Goal: Information Seeking & Learning: Find specific fact

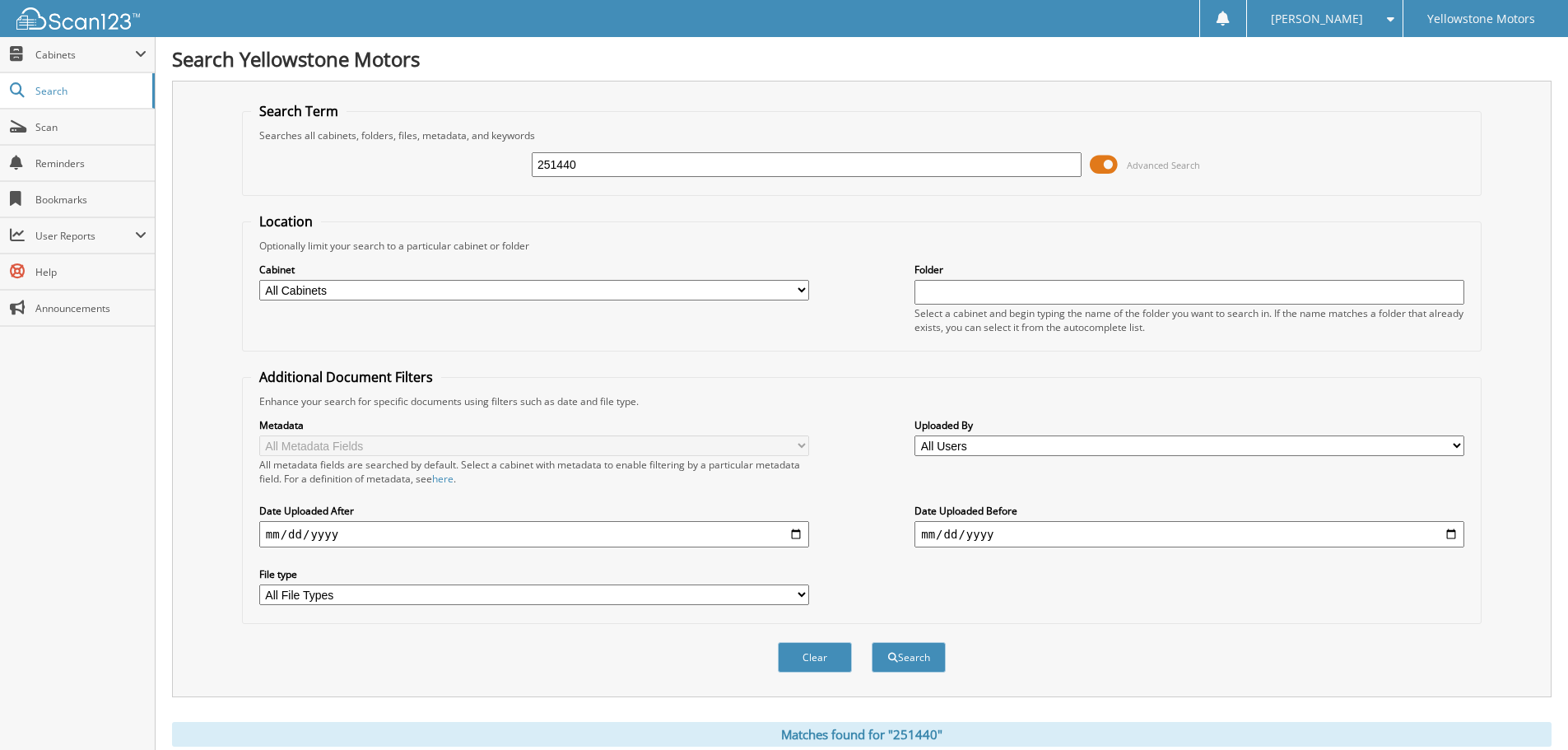
drag, startPoint x: 545, startPoint y: 170, endPoint x: 209, endPoint y: 146, distance: 336.9
click at [350, 175] on div "251440 Advanced Search" at bounding box center [861, 164] width 1221 height 44
type input "255595"
click at [871, 642] on button "Search" at bounding box center [908, 657] width 74 height 31
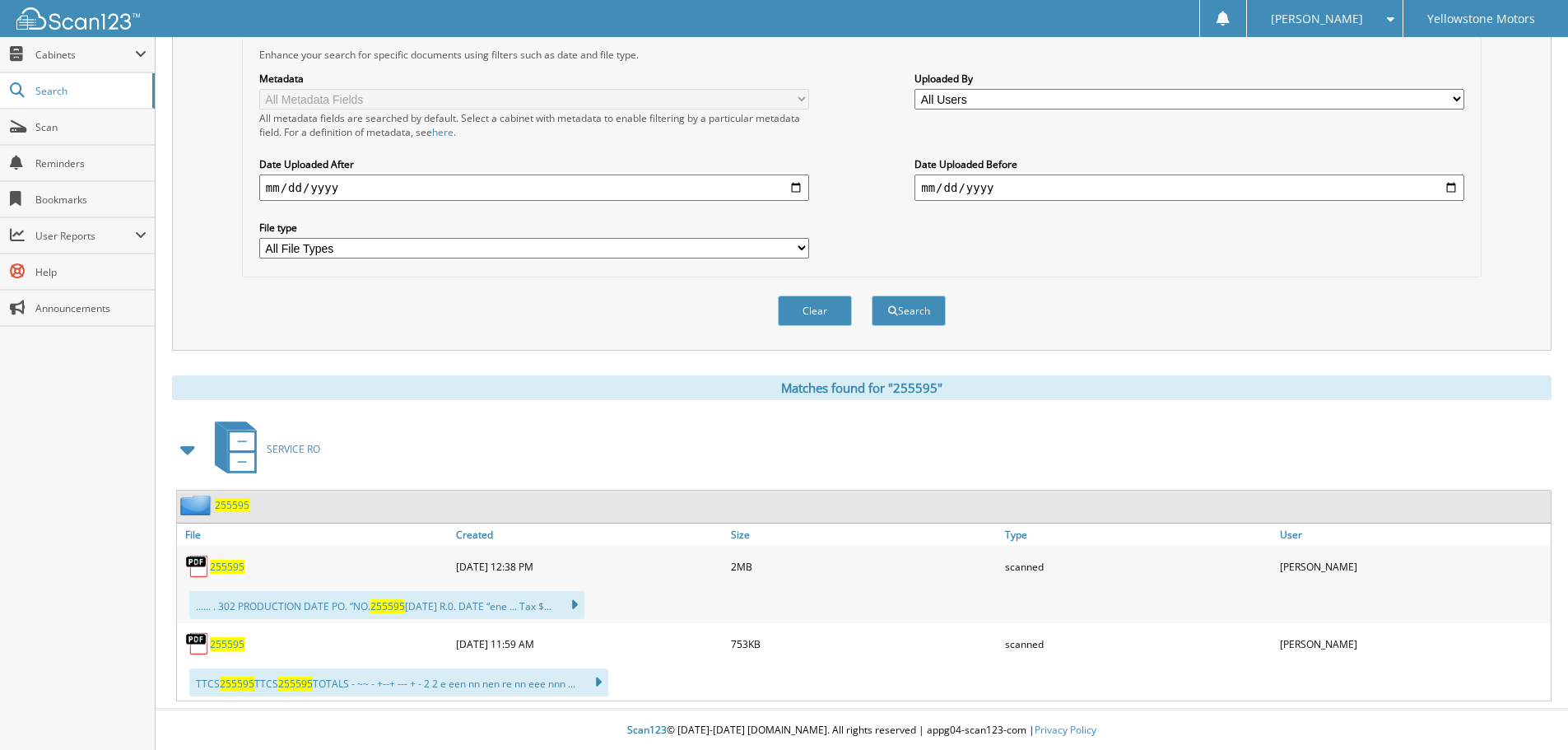
scroll to position [348, 0]
click at [226, 562] on span "255595" at bounding box center [227, 566] width 35 height 14
